Goal: Find specific page/section: Find specific page/section

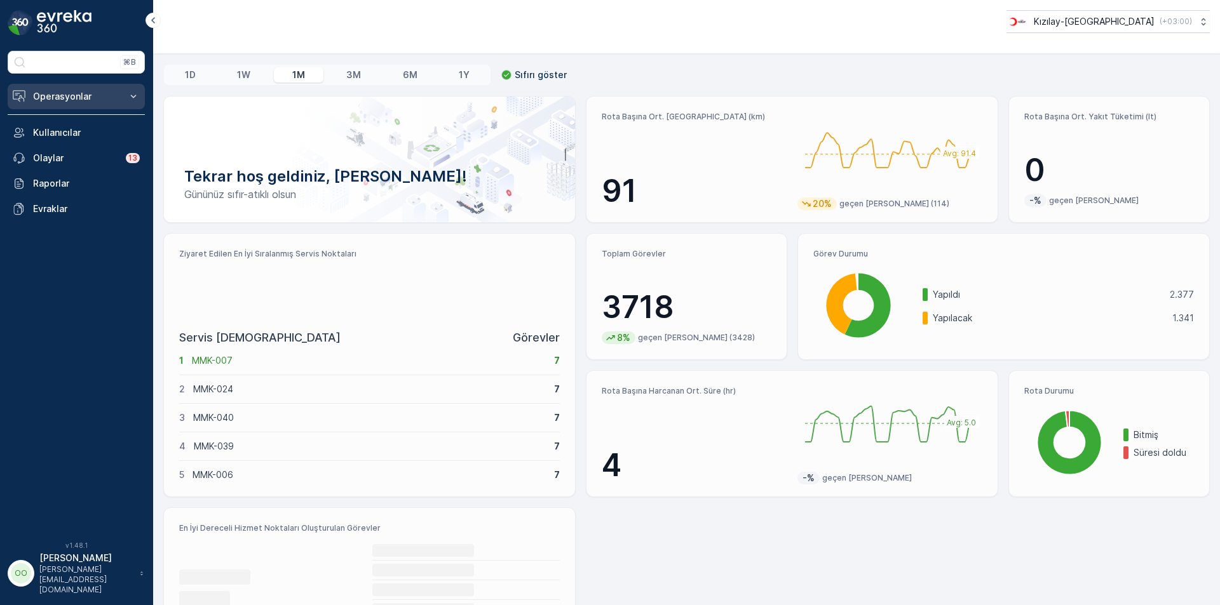
click at [88, 101] on p "Operasyonlar" at bounding box center [76, 96] width 86 height 13
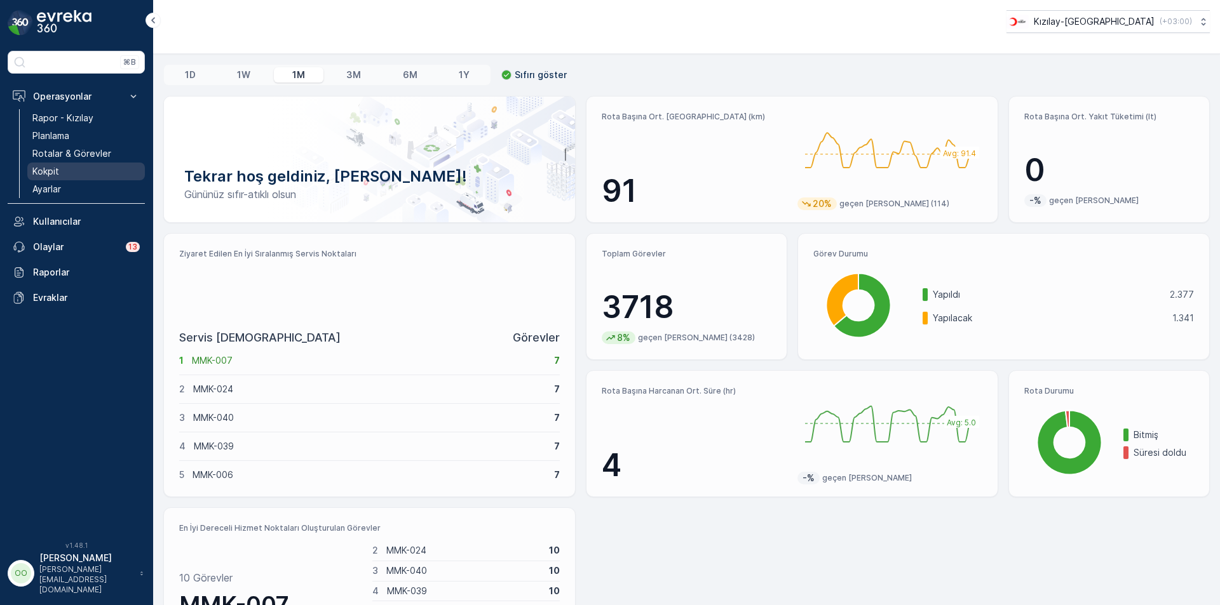
click at [92, 166] on link "Kokpit" at bounding box center [86, 172] width 118 height 18
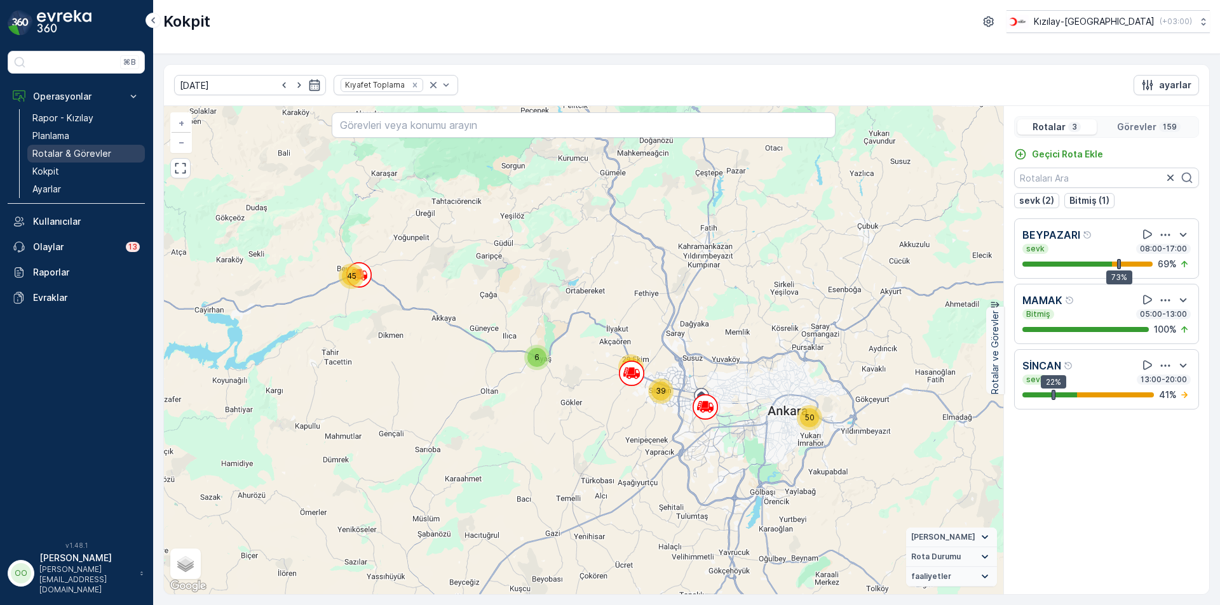
click at [80, 152] on p "Rotalar & Görevler" at bounding box center [71, 153] width 79 height 13
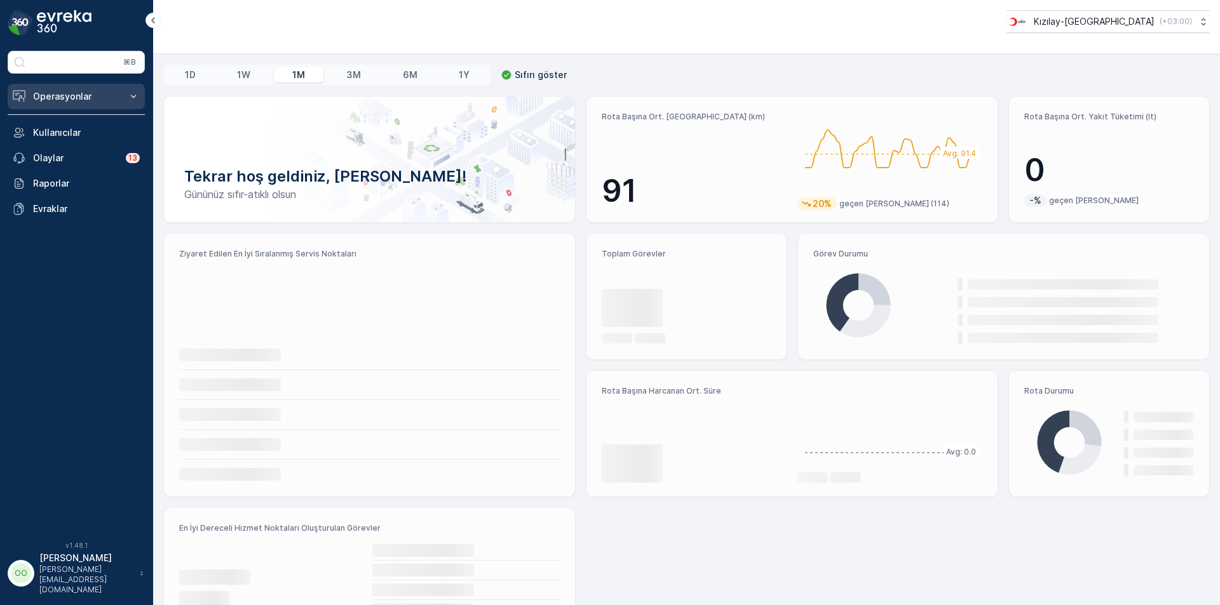
click at [90, 96] on p "Operasyonlar" at bounding box center [76, 96] width 86 height 13
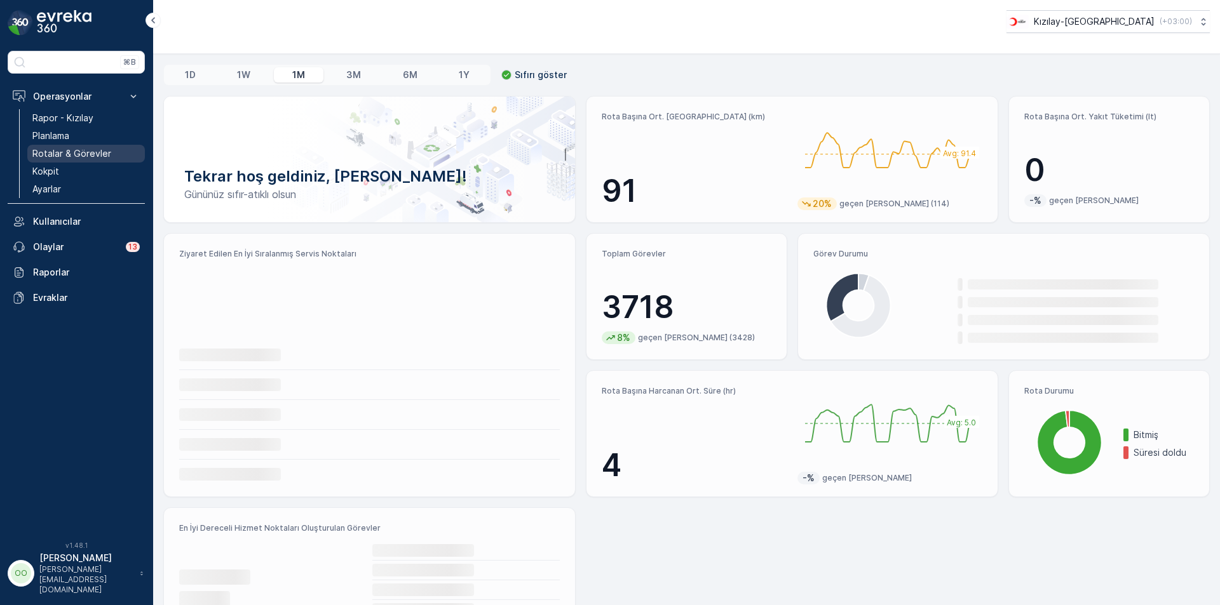
click at [91, 158] on p "Rotalar & Görevler" at bounding box center [71, 153] width 79 height 13
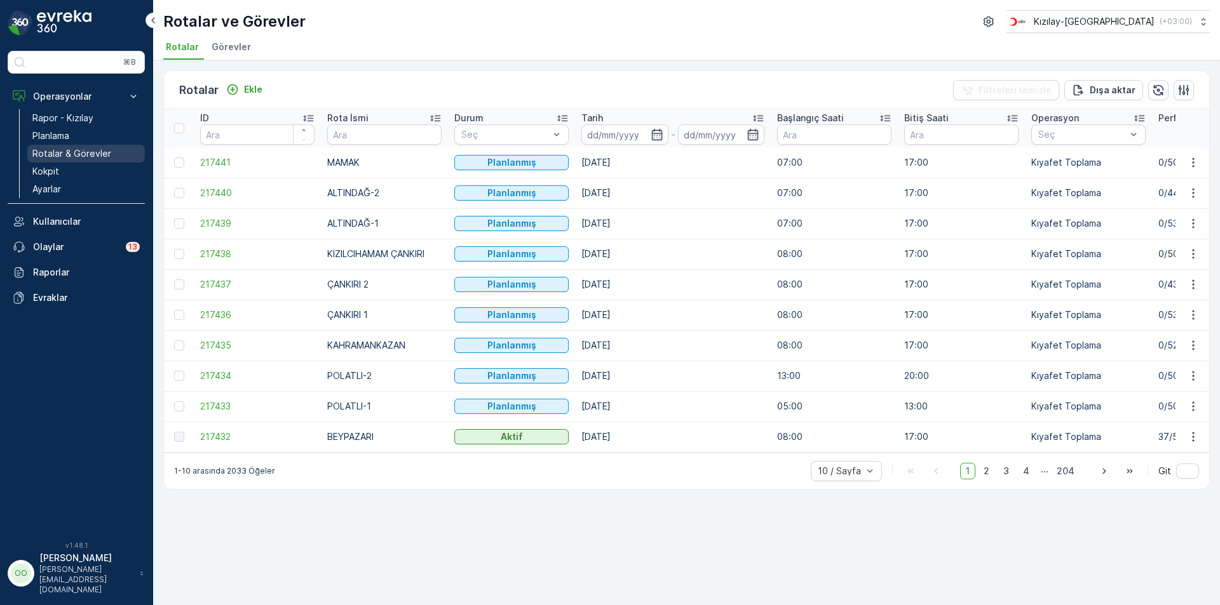
click at [73, 155] on p "Rotalar & Görevler" at bounding box center [71, 153] width 79 height 13
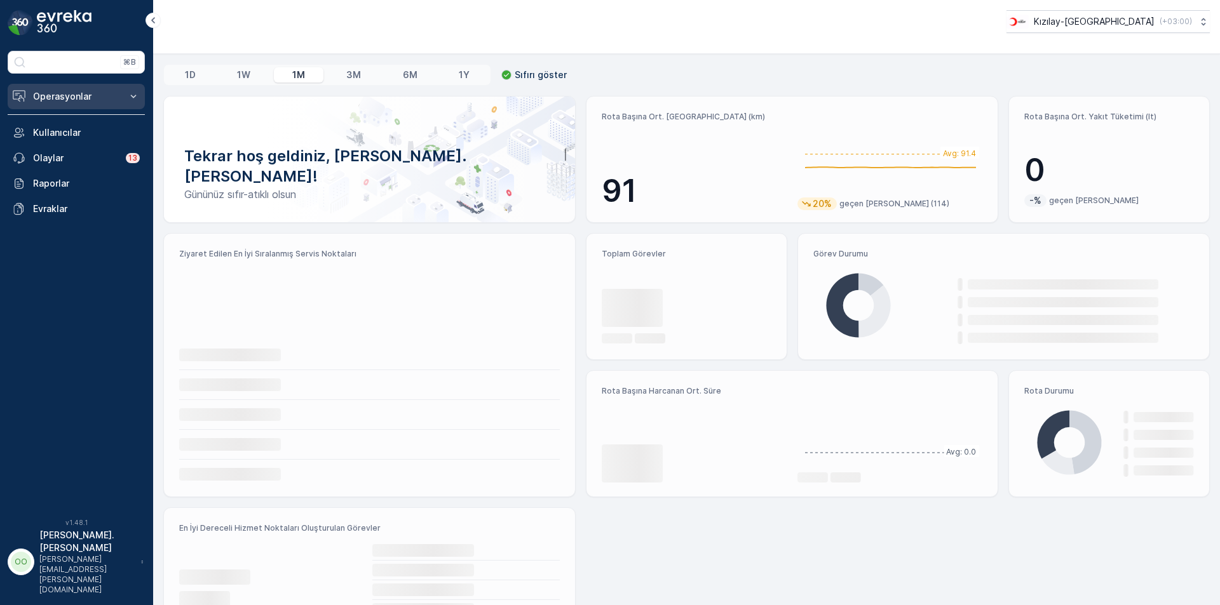
click at [73, 105] on button "Operasyonlar" at bounding box center [76, 96] width 137 height 25
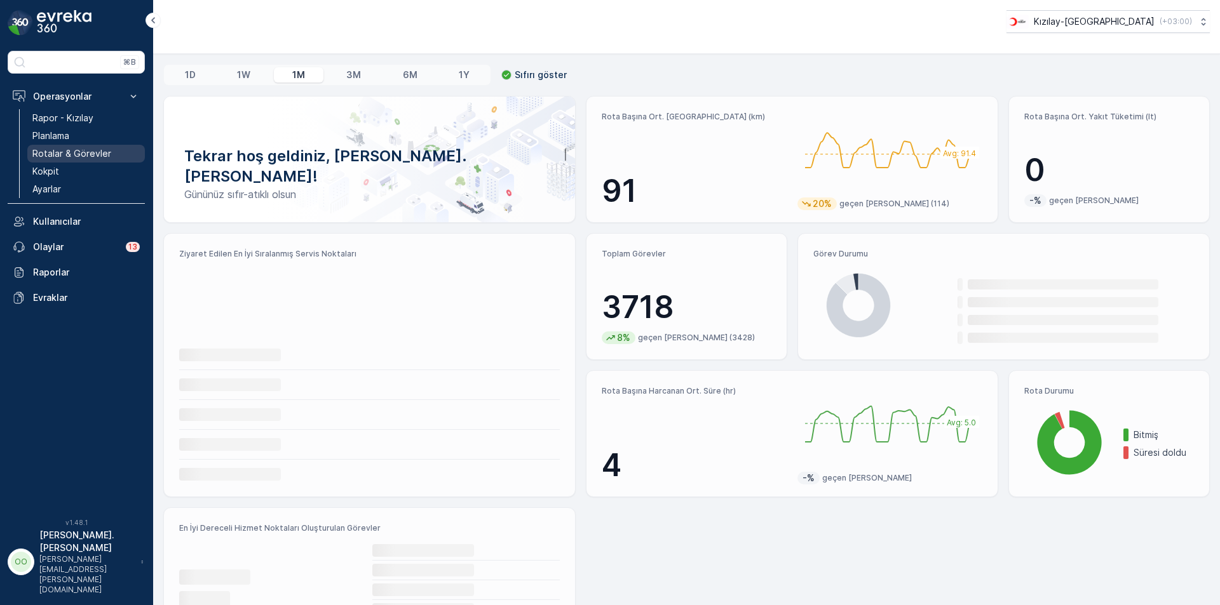
click at [72, 158] on p "Rotalar & Görevler" at bounding box center [71, 153] width 79 height 13
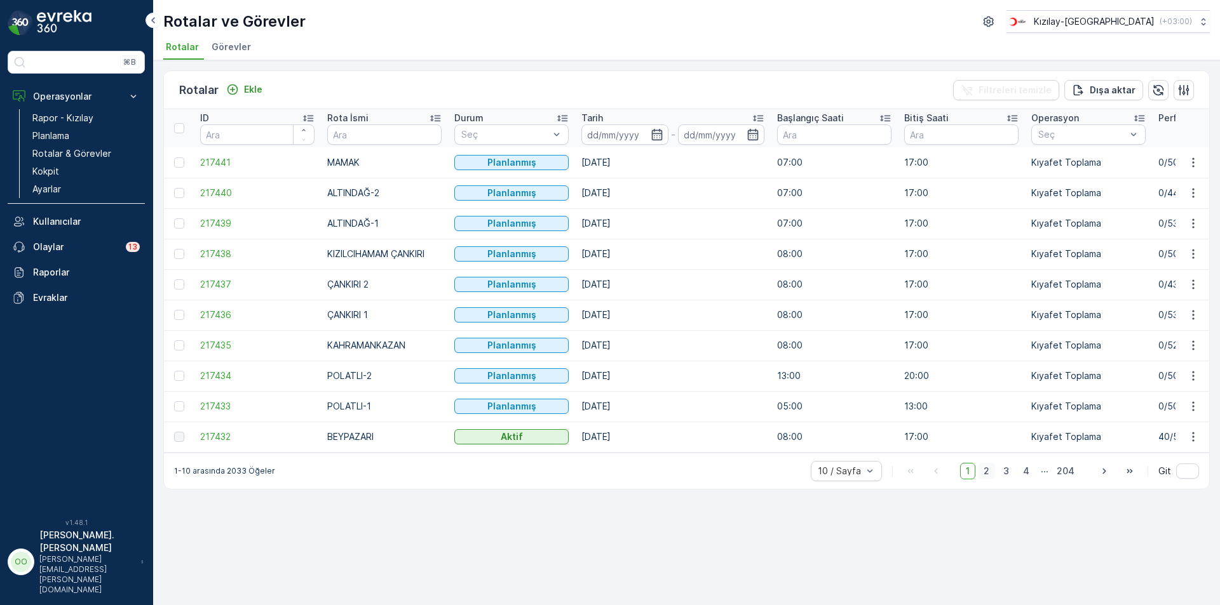
click at [994, 480] on span "2" at bounding box center [986, 471] width 17 height 17
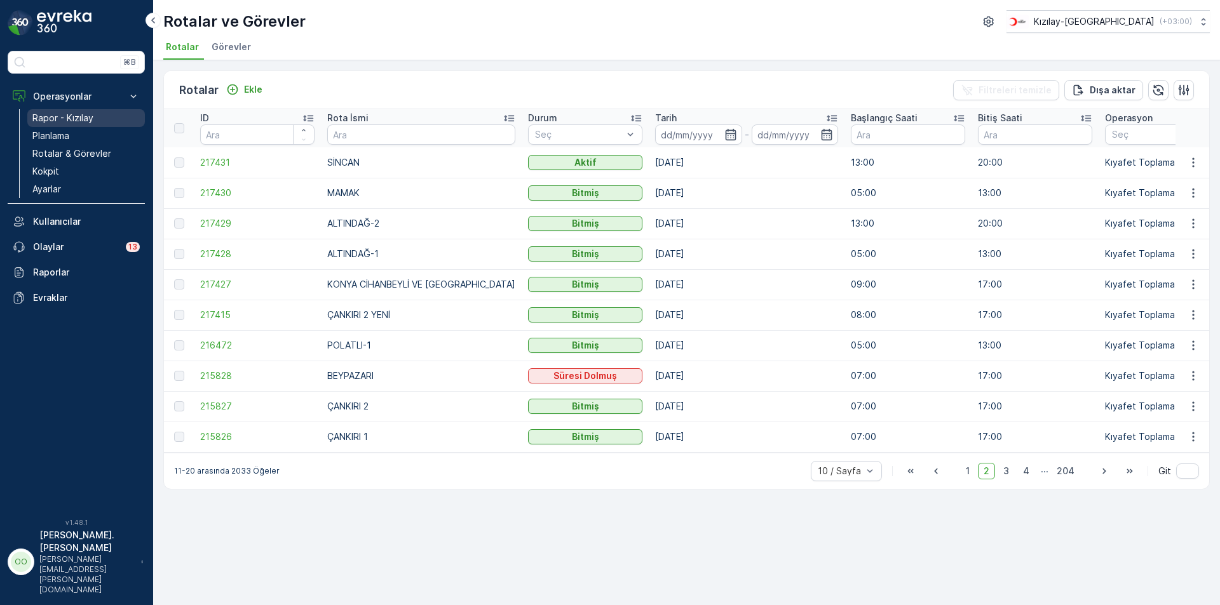
click at [60, 116] on p "Rapor - Kızılay" at bounding box center [62, 118] width 61 height 13
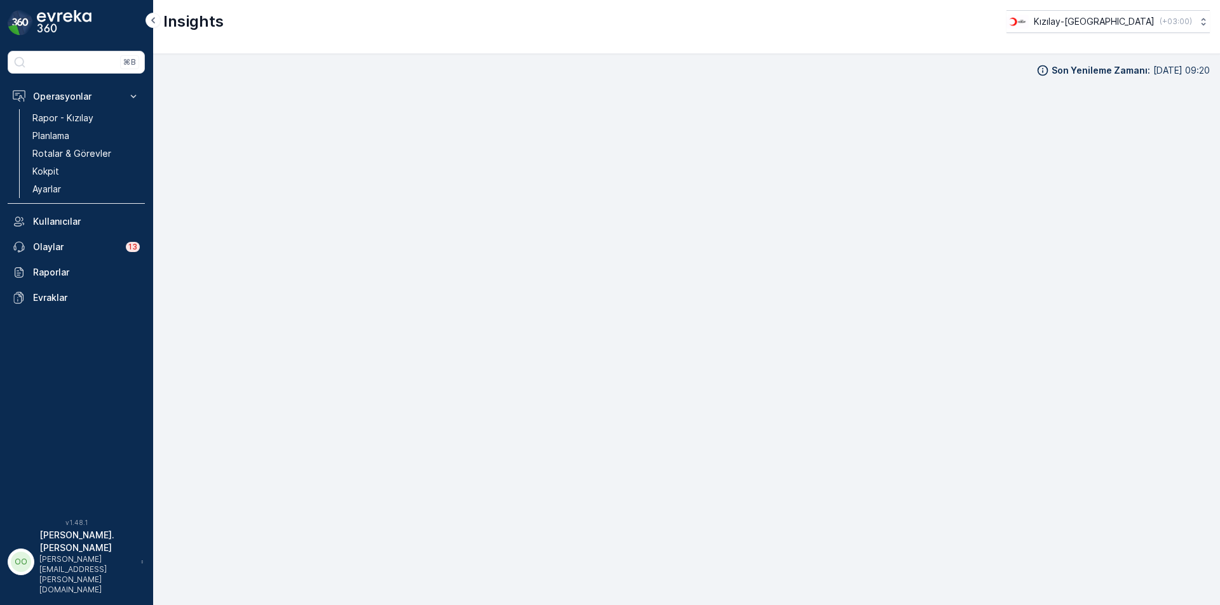
scroll to position [13, 0]
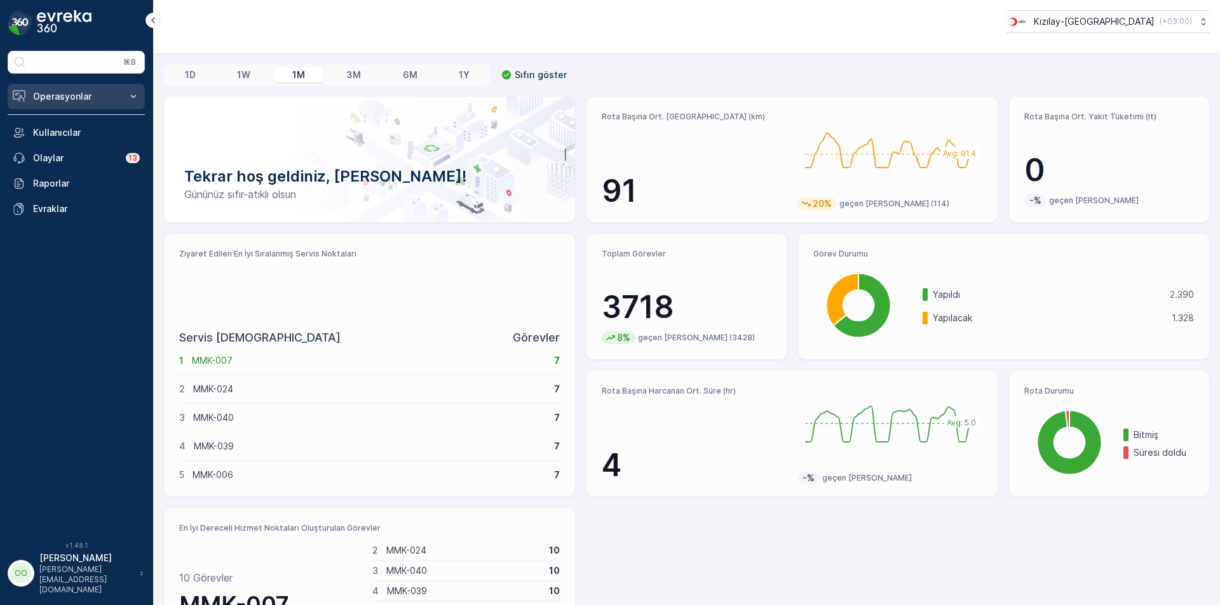
drag, startPoint x: 72, startPoint y: 86, endPoint x: 77, endPoint y: 101, distance: 15.9
click at [72, 85] on button "Operasyonlar" at bounding box center [76, 96] width 137 height 25
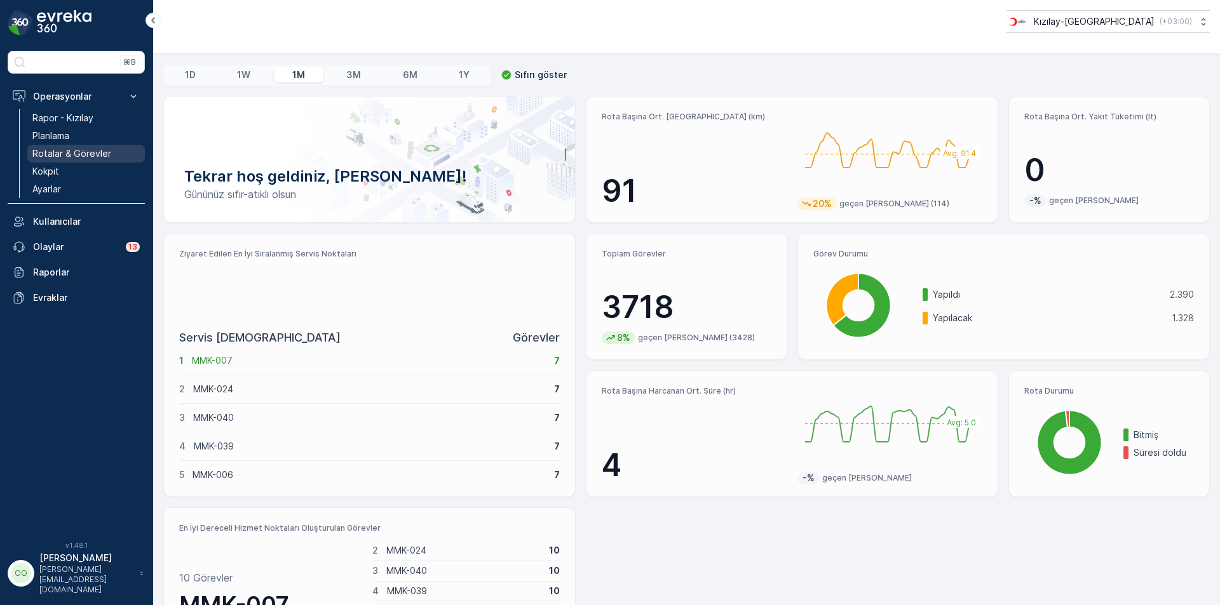
click at [91, 154] on p "Rotalar & Görevler" at bounding box center [71, 153] width 79 height 13
